Goal: Information Seeking & Learning: Learn about a topic

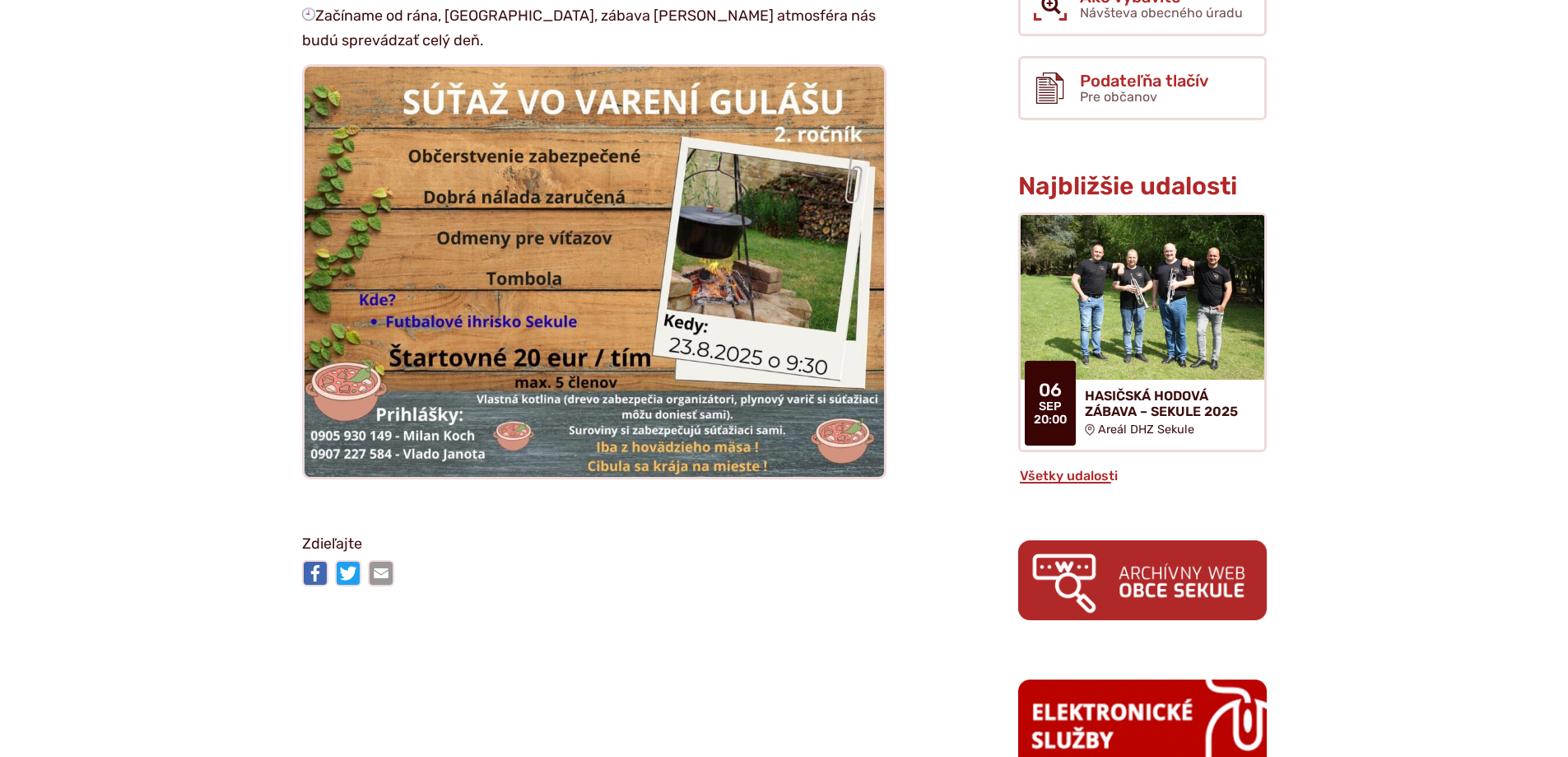
scroll to position [741, 0]
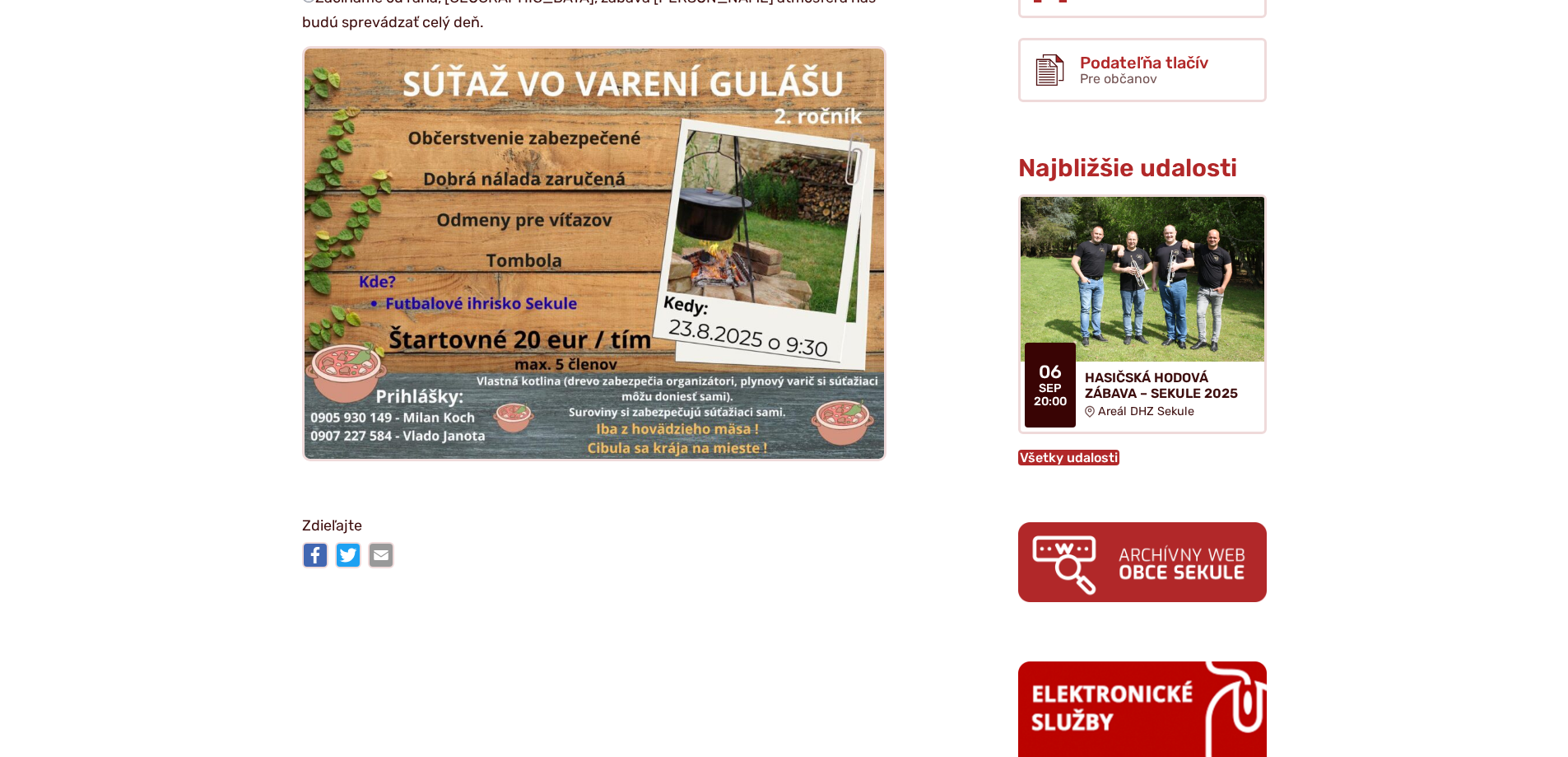
click at [1058, 459] on link "Všetky udalosti" at bounding box center [1069, 457] width 101 height 16
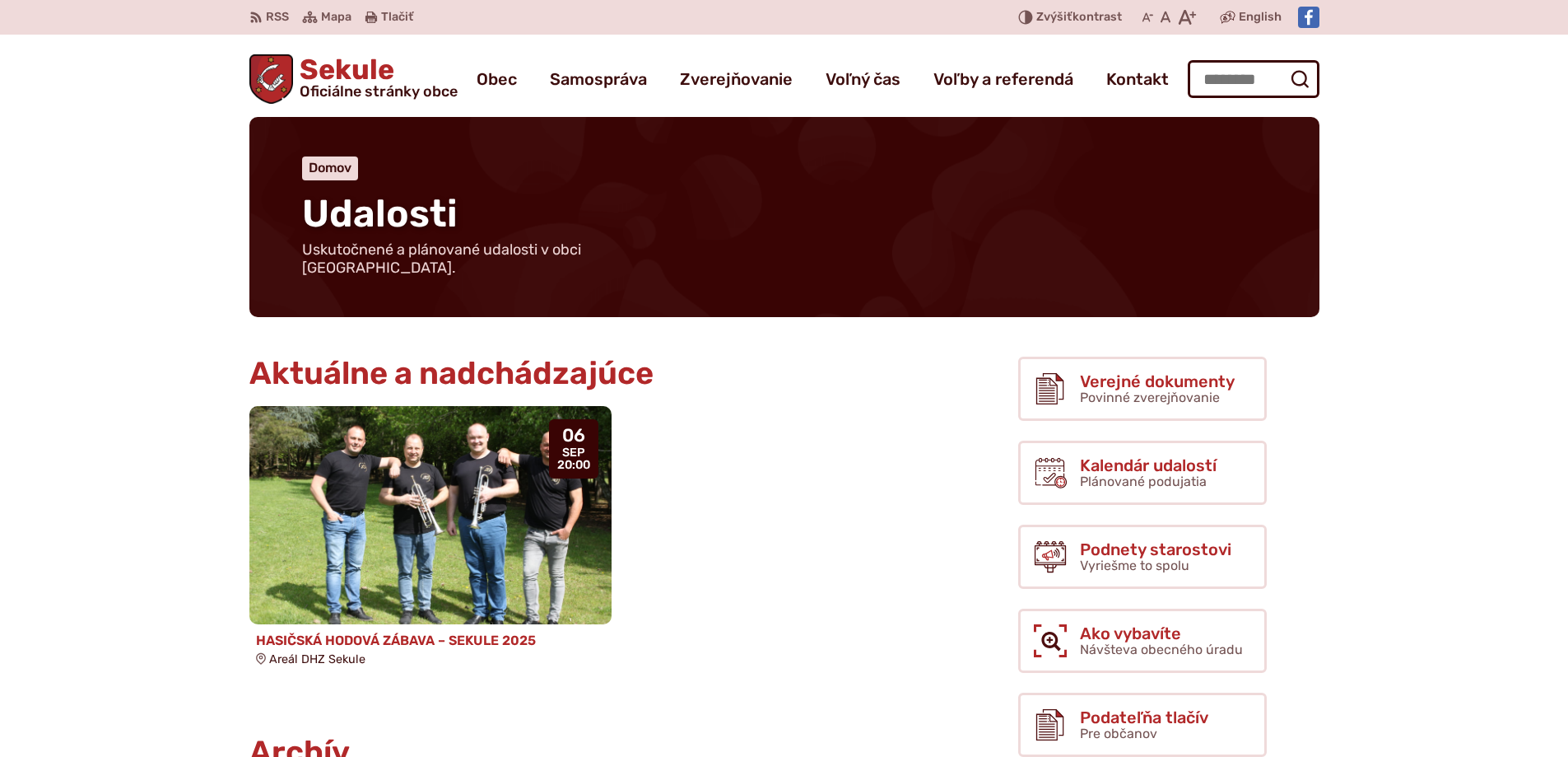
click at [452, 474] on img at bounding box center [431, 516] width 417 height 251
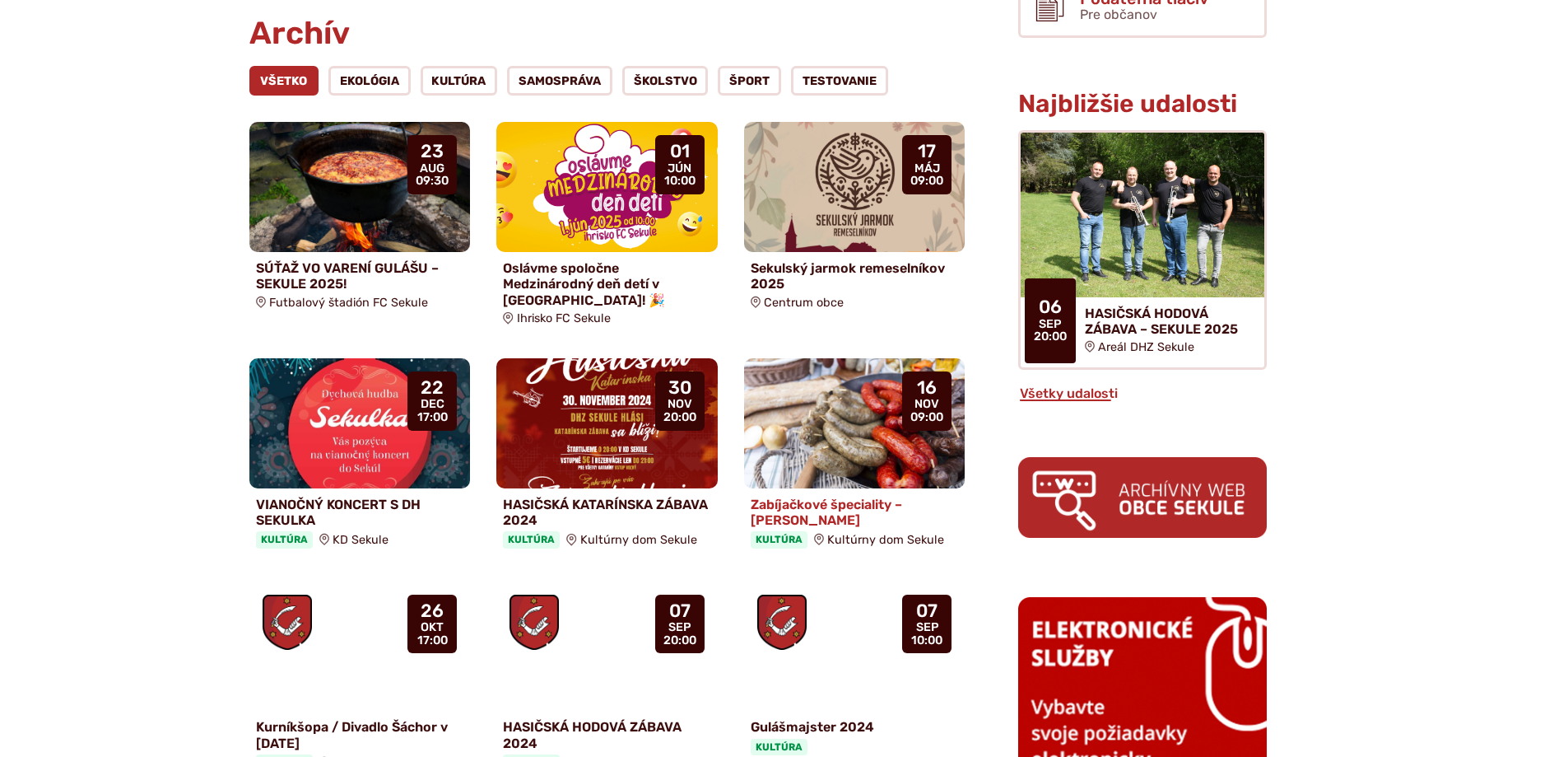
scroll to position [988, 0]
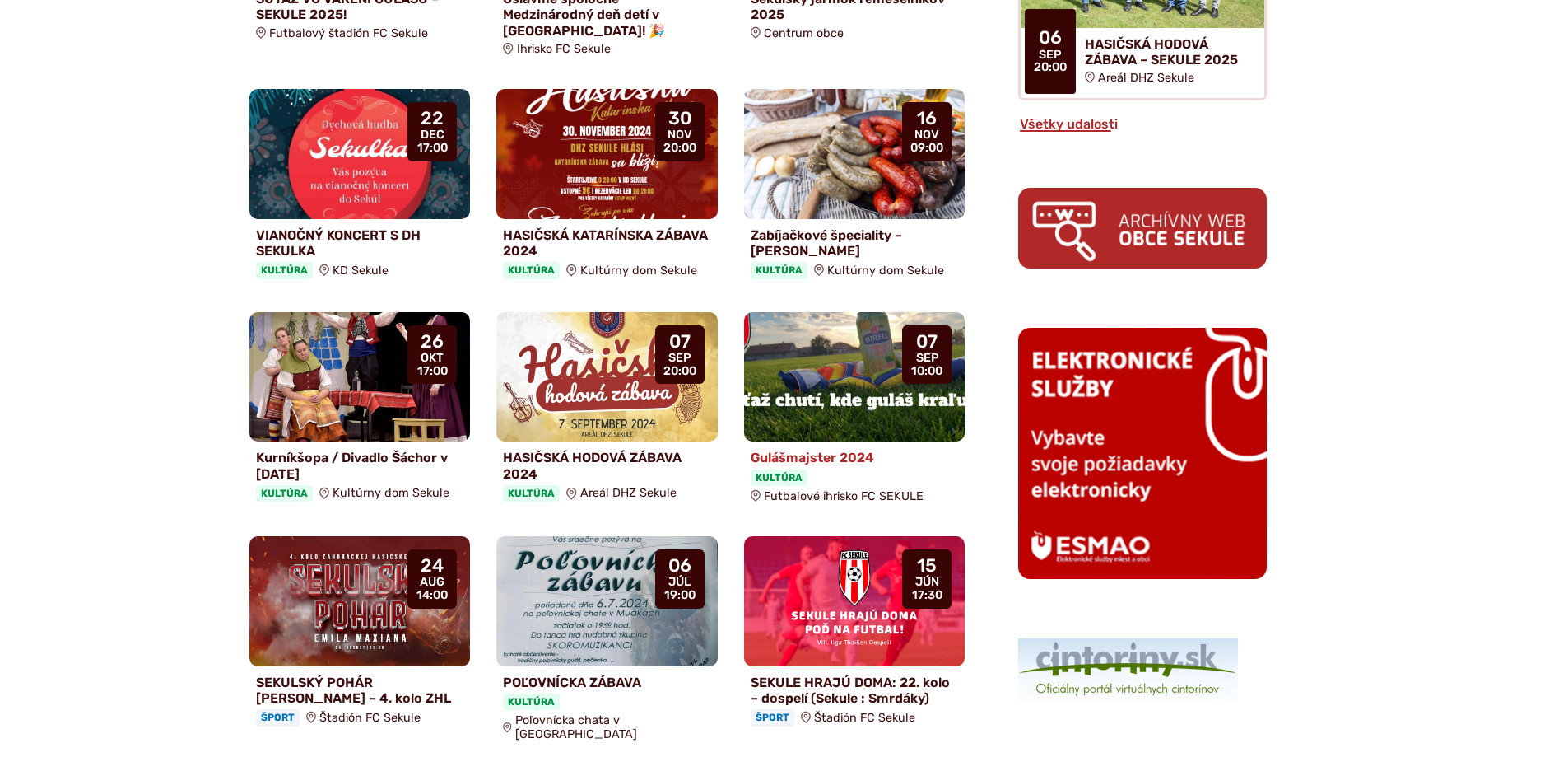
click at [828, 449] on h4 "Gulášmajster 2024" at bounding box center [855, 457] width 208 height 16
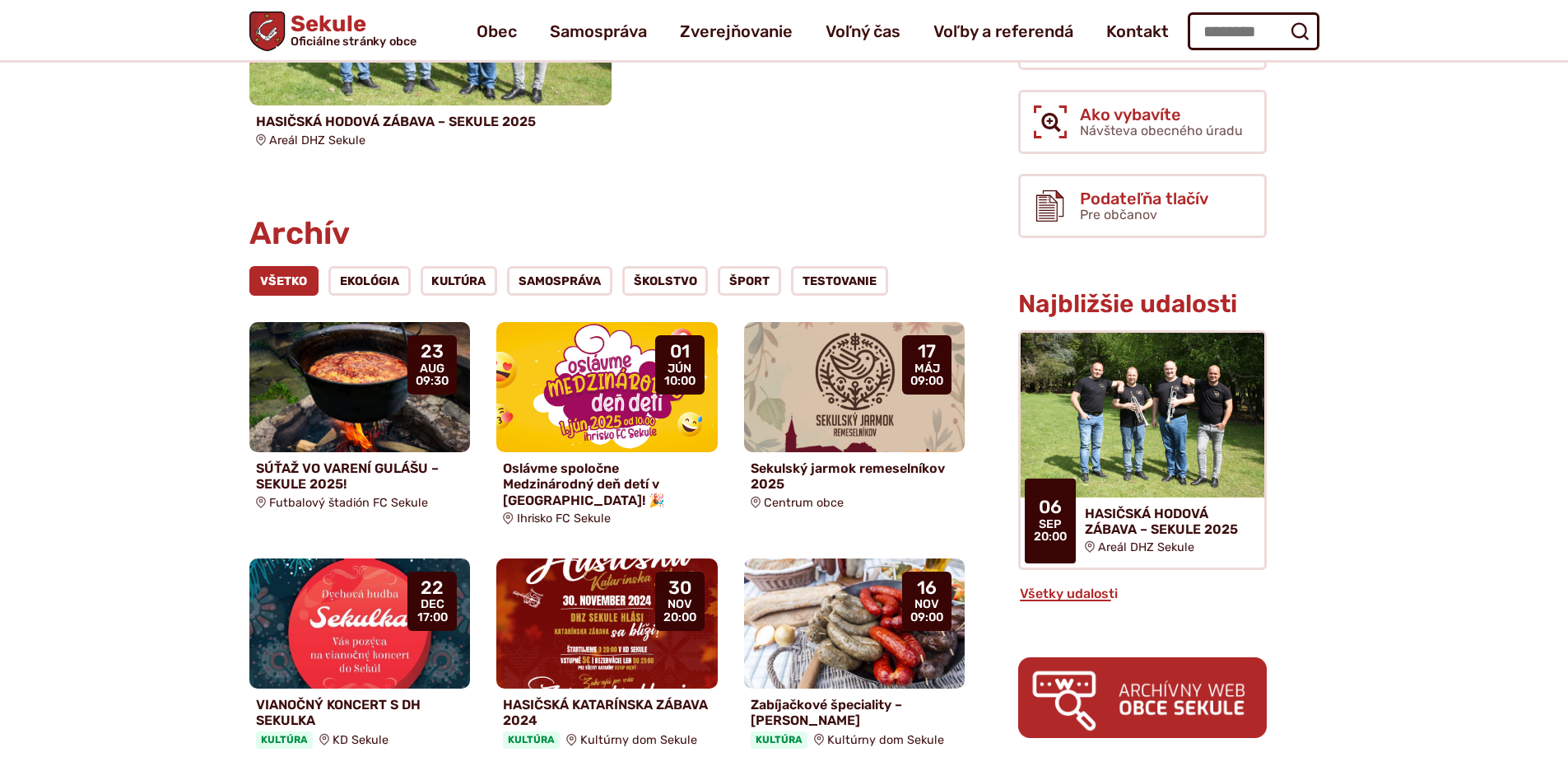
scroll to position [494, 0]
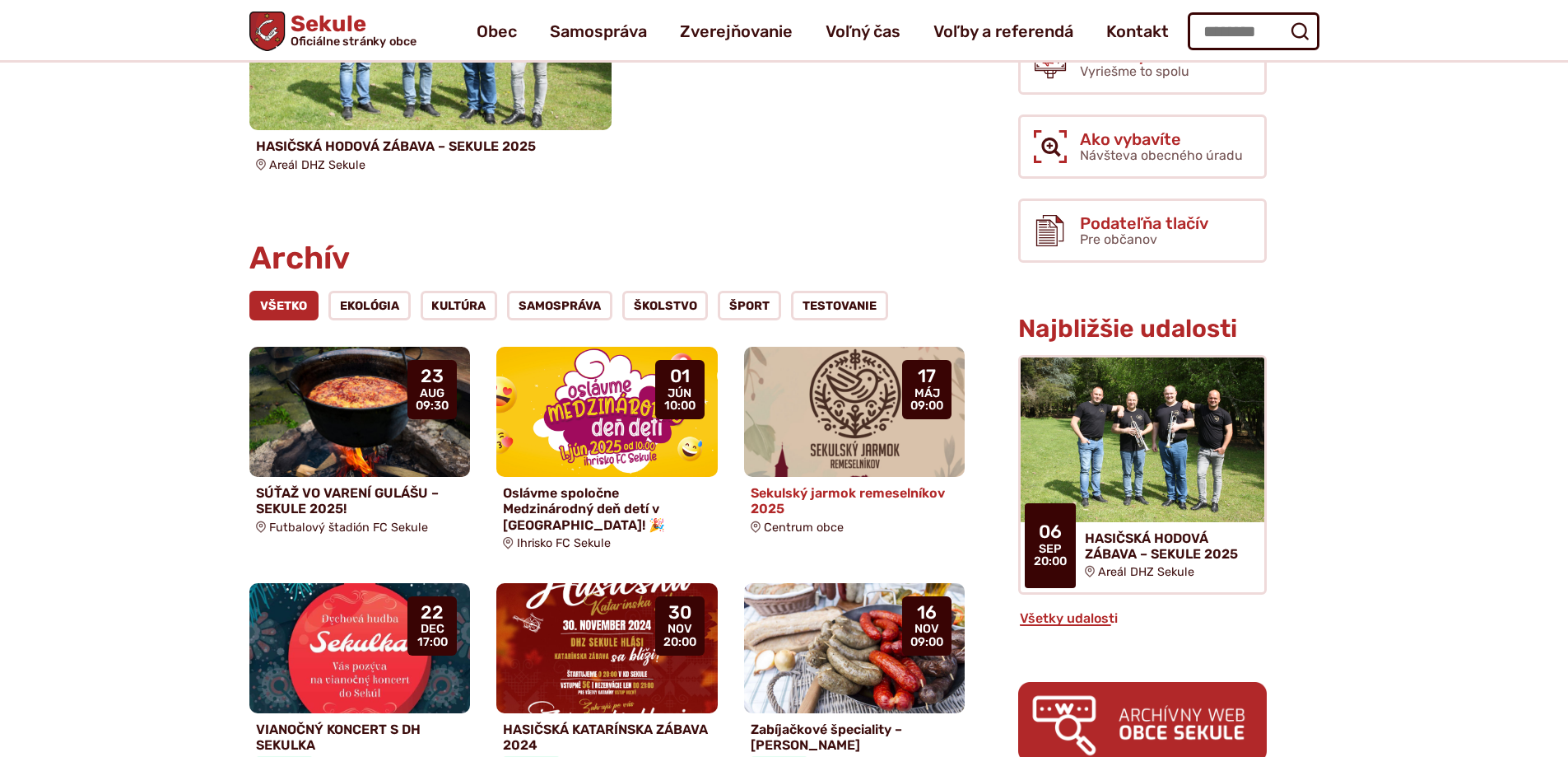
click at [819, 485] on h4 "Sekulský jarmok remeselníkov 2025" at bounding box center [855, 500] width 208 height 32
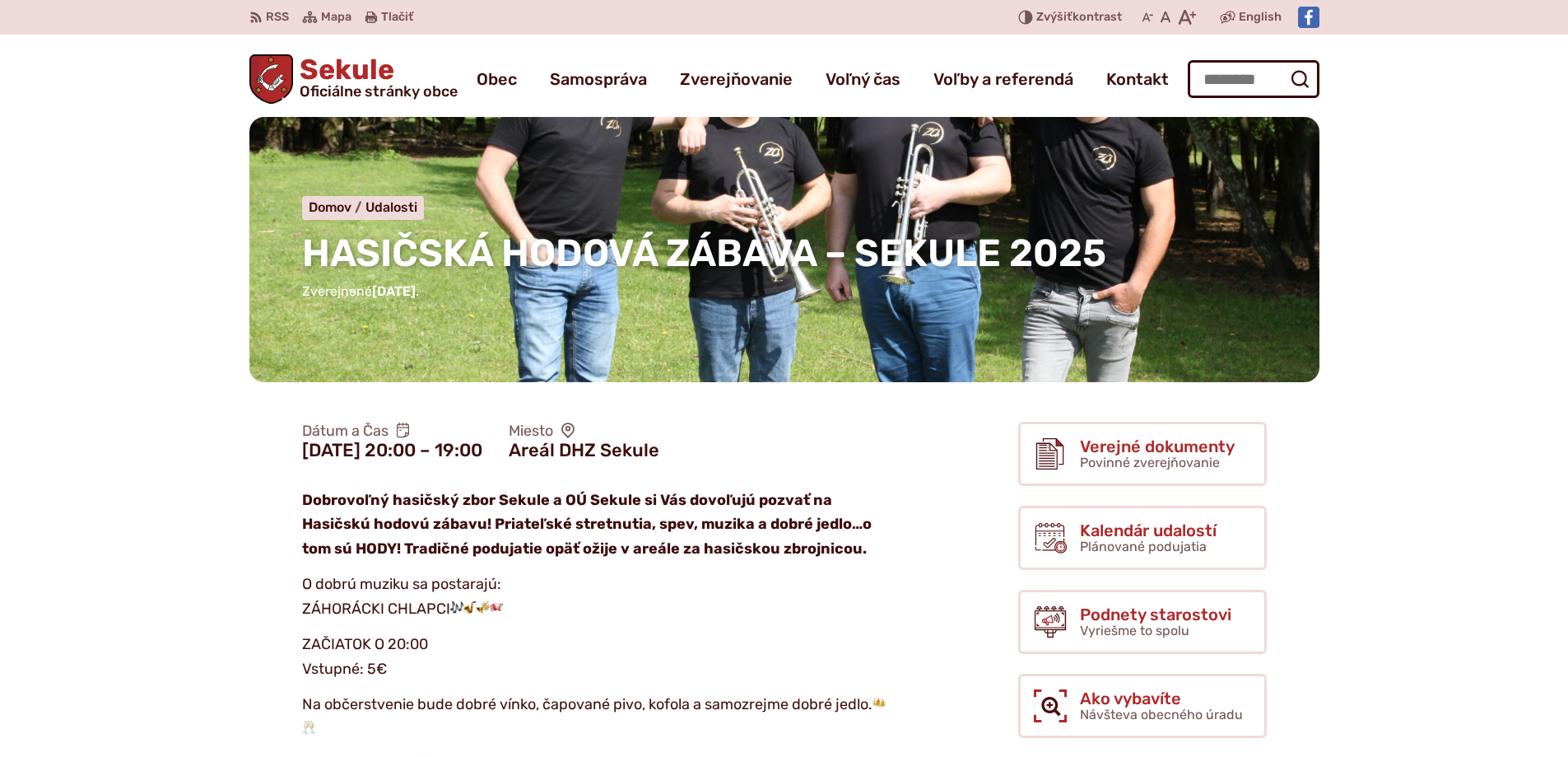
click at [581, 226] on div "HASIČSKÁ HODOVÁ ZÁBAVA – SEKULE 2025 Domov Udalosti HASIČSKÁ HODOVÁ ZÁBAVA – SE…" at bounding box center [784, 249] width 1070 height 265
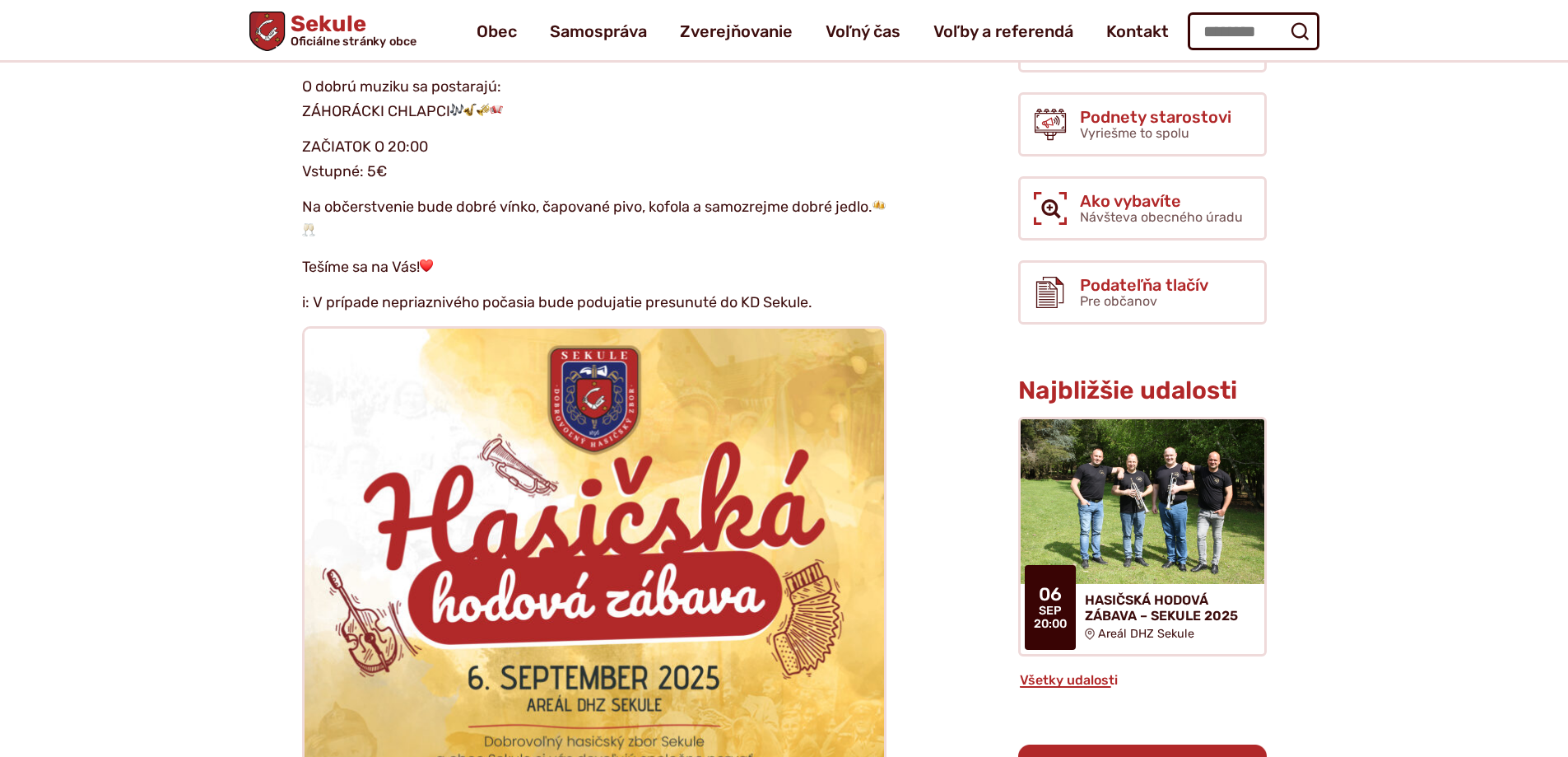
scroll to position [494, 0]
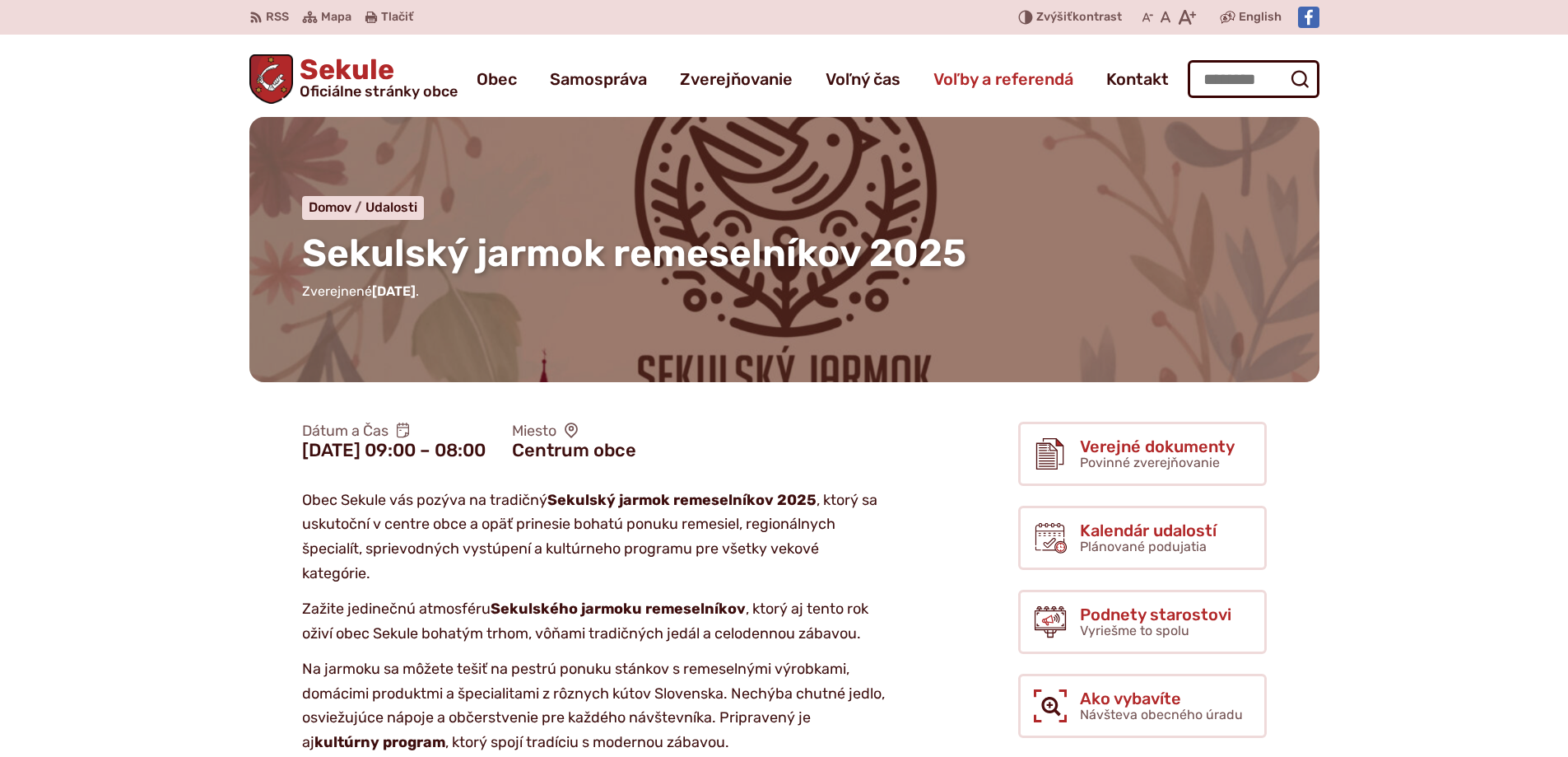
click at [982, 77] on span "Voľby a referendá" at bounding box center [1003, 79] width 140 height 46
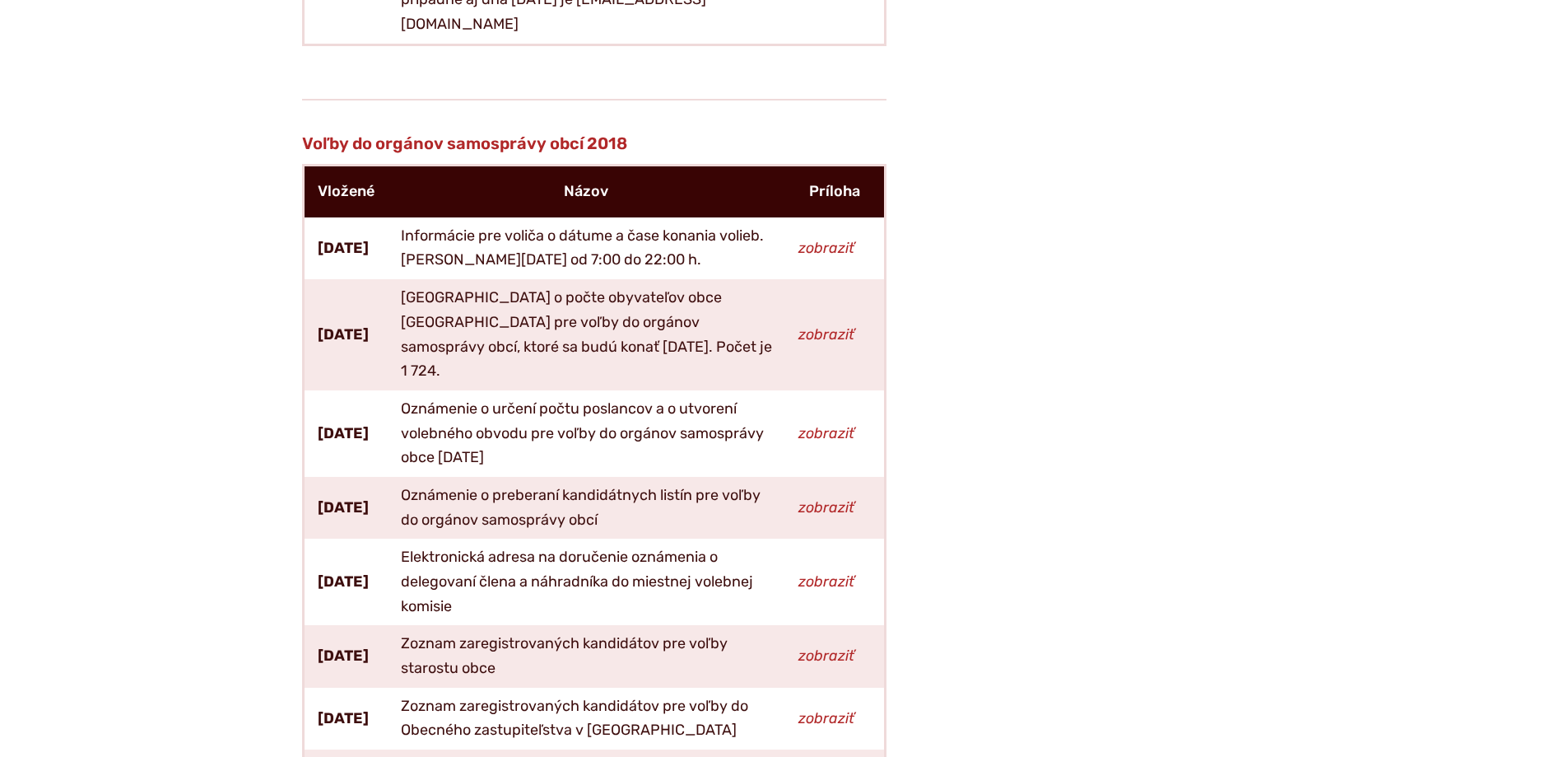
scroll to position [5269, 0]
